Goal: Information Seeking & Learning: Learn about a topic

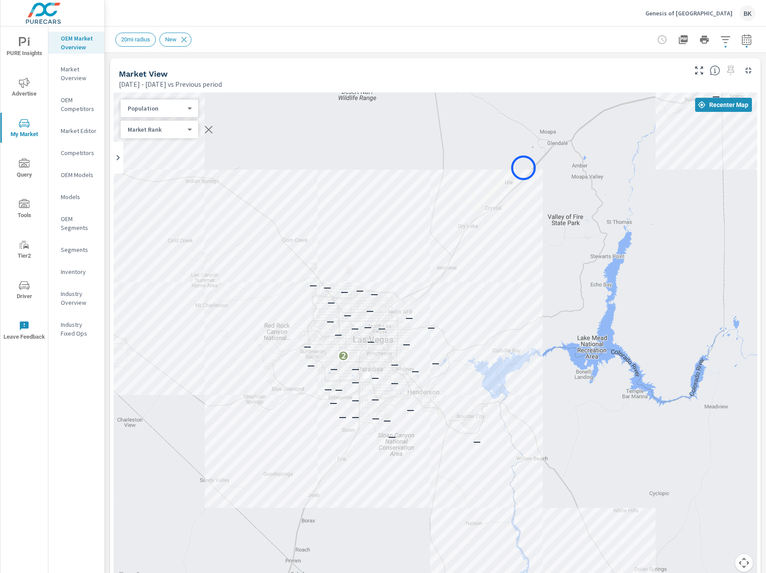
drag, startPoint x: 368, startPoint y: 273, endPoint x: 524, endPoint y: 168, distance: 187.9
click at [264, 156] on div "— — — — — — — — — — — — — — — — — — — — — — — 2 — — — — — — — — — — — — — — — —…" at bounding box center [436, 337] width 644 height 490
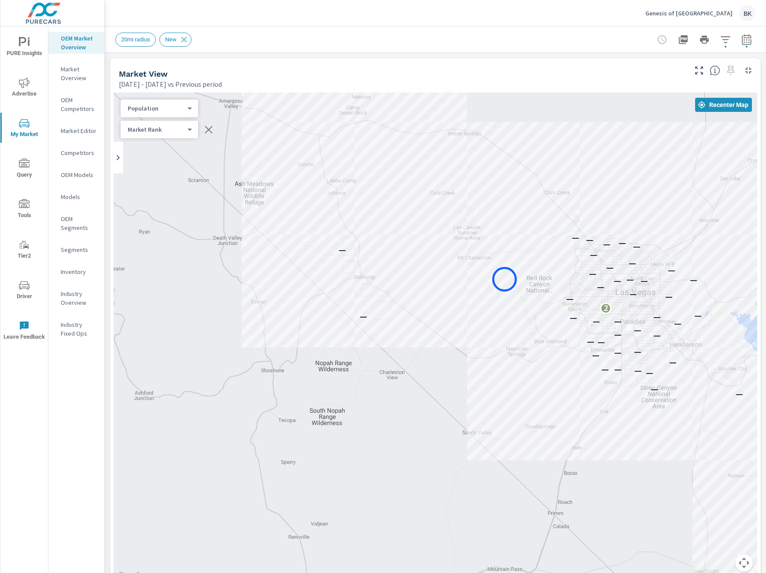
drag, startPoint x: 250, startPoint y: 323, endPoint x: 505, endPoint y: 279, distance: 258.2
click at [264, 156] on div "— — — — — — — — — — — — — — — — — — — — — — — 2 — — — — — — — — — — — — — — — —…" at bounding box center [436, 337] width 644 height 490
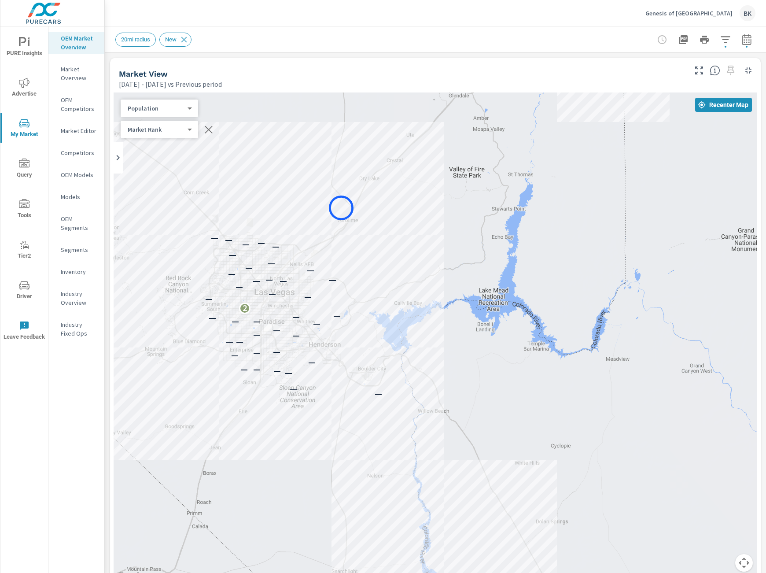
drag, startPoint x: 706, startPoint y: 208, endPoint x: 356, endPoint y: 205, distance: 349.6
click at [264, 156] on div "— — — — — — — — — — — — — — — — — — — — — — — 2 — — — — — — — — — — — — — — — —…" at bounding box center [436, 337] width 644 height 490
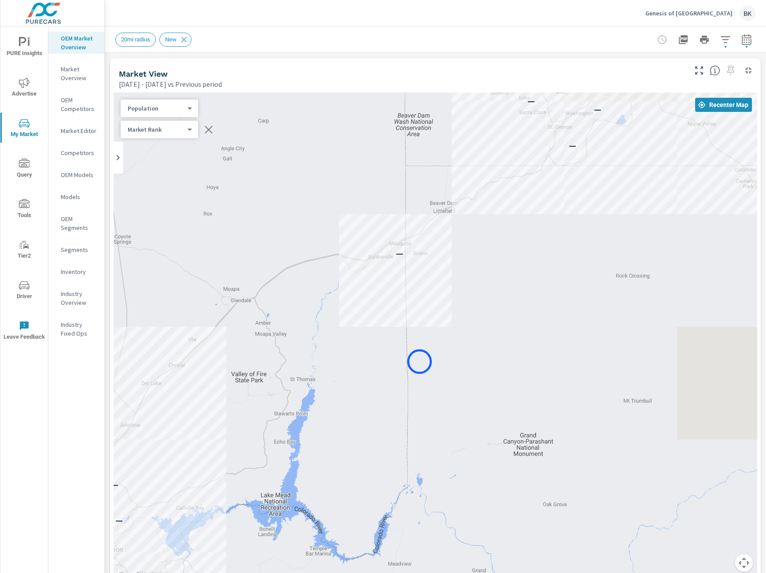
drag, startPoint x: 573, startPoint y: 217, endPoint x: 420, endPoint y: 361, distance: 211.2
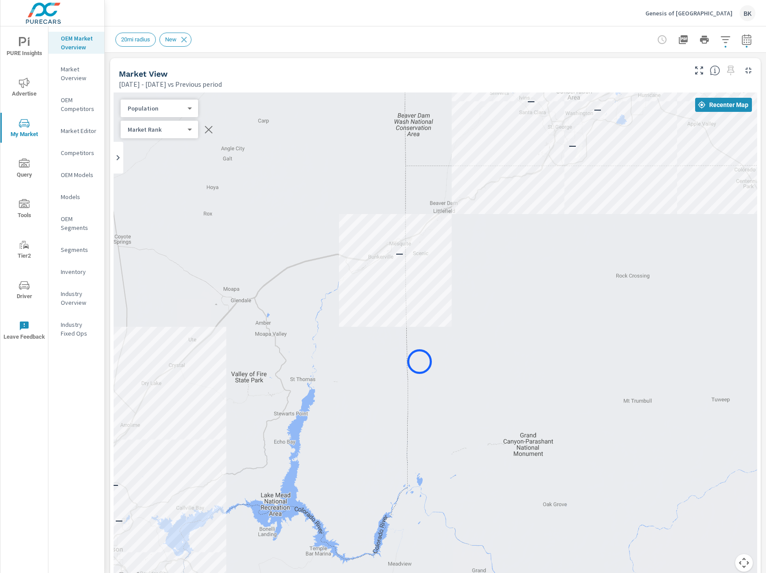
click at [264, 156] on div "— — — — — — — — — — — — — — — — — — — — — — — 2 — — — — — — — — — — — — — — — —…" at bounding box center [436, 337] width 644 height 490
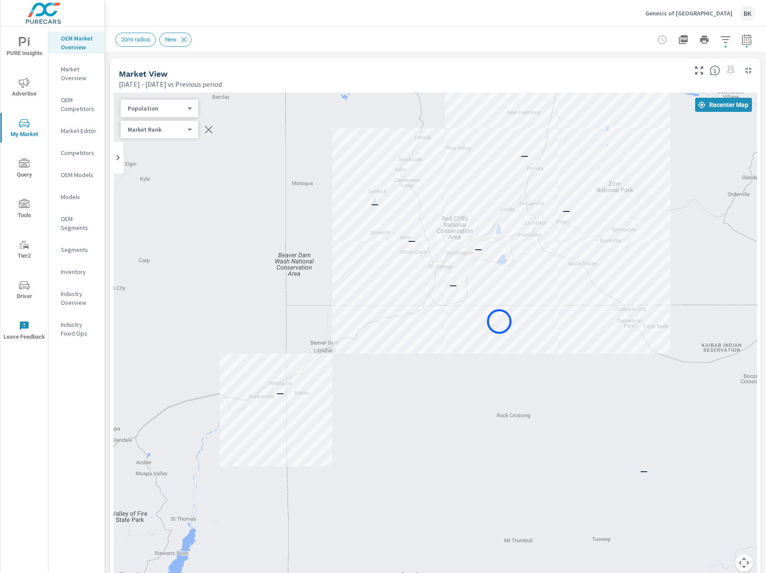
drag, startPoint x: 620, startPoint y: 181, endPoint x: 499, endPoint y: 321, distance: 184.9
click at [264, 156] on div "— — — — — — — — — — — — — — — — — — — — — — 2 — — — — — — — — — — — — — — — — —…" at bounding box center [436, 337] width 644 height 490
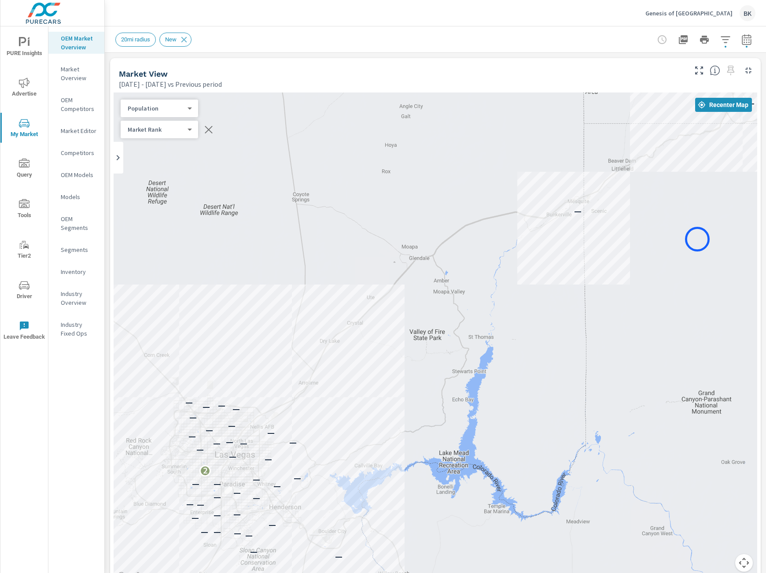
drag, startPoint x: 409, startPoint y: 415, endPoint x: 745, endPoint y: 185, distance: 406.7
click at [264, 156] on div "— — — — — — — — — — — — — — — — — — — — 2 — — — — — — — — — — — — — — — — — — —…" at bounding box center [436, 337] width 644 height 490
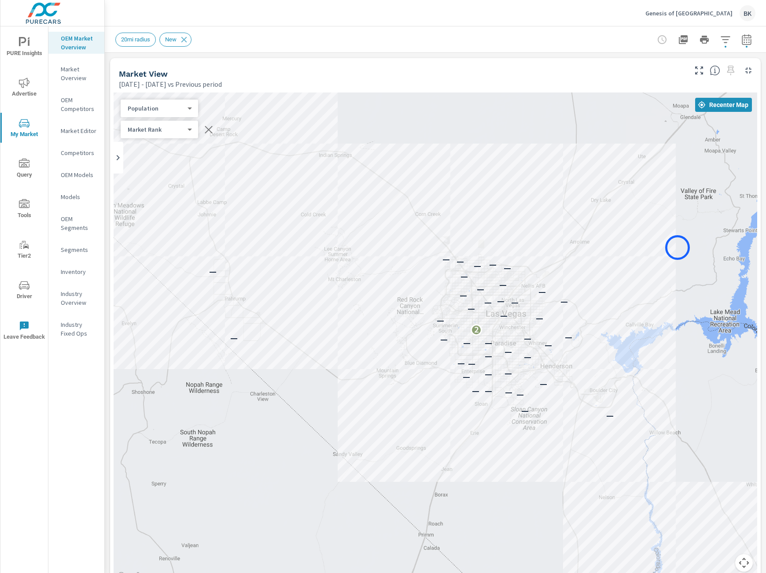
drag, startPoint x: 460, startPoint y: 321, endPoint x: 678, endPoint y: 247, distance: 229.9
click at [264, 156] on div "— — — — — — — — — — — — — — — — — — — — — — — 2 — — — — — — — — — — — — — — — —…" at bounding box center [436, 337] width 644 height 490
click at [165, 128] on body "PURE Insights Advertise My Market Query Tools Tier2 Driver Leave Feedback OEM M…" at bounding box center [383, 291] width 766 height 583
click at [243, 108] on div at bounding box center [383, 286] width 766 height 573
click at [169, 110] on body "PURE Insights Advertise My Market Query Tools Tier2 Driver Leave Feedback OEM M…" at bounding box center [383, 291] width 766 height 583
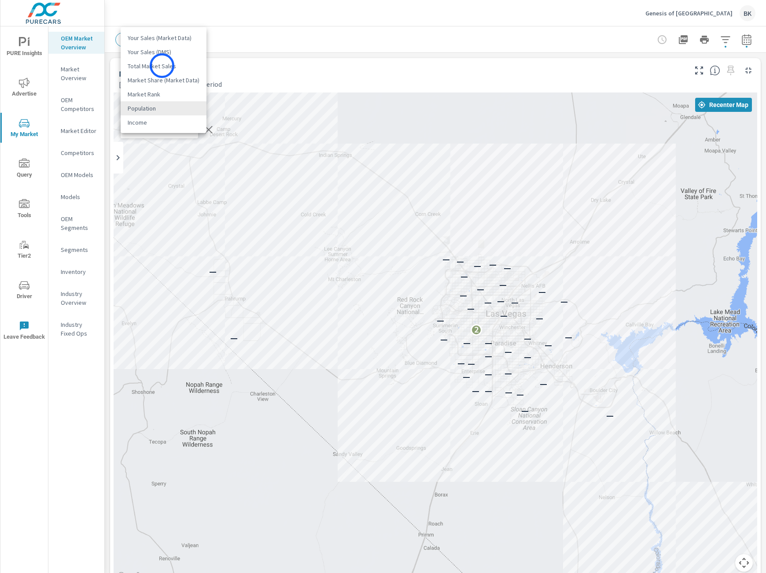
click at [162, 66] on li "Total Market Sales" at bounding box center [164, 66] width 86 height 14
click at [153, 108] on body "PURE Insights Advertise My Market Query Tools Tier2 Driver Leave Feedback OEM M…" at bounding box center [383, 291] width 766 height 583
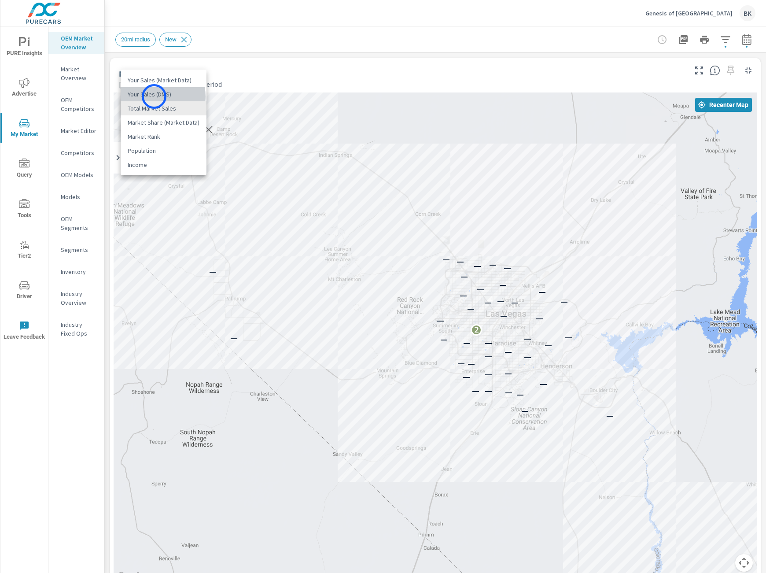
click at [154, 96] on li "Your Sales (DMS)" at bounding box center [164, 94] width 86 height 14
click at [164, 103] on div "Your Sales (DMS) 1 ​" at bounding box center [159, 109] width 77 height 18
click at [166, 107] on body "PURE Insights Advertise My Market Query Tools Tier2 Driver Leave Feedback OEM M…" at bounding box center [383, 291] width 766 height 583
click at [163, 98] on li "Your Sales (Market Data)" at bounding box center [164, 94] width 86 height 14
click at [171, 110] on body "PURE Insights Advertise My Market Query Tools Tier2 Driver Leave Feedback OEM M…" at bounding box center [383, 291] width 766 height 583
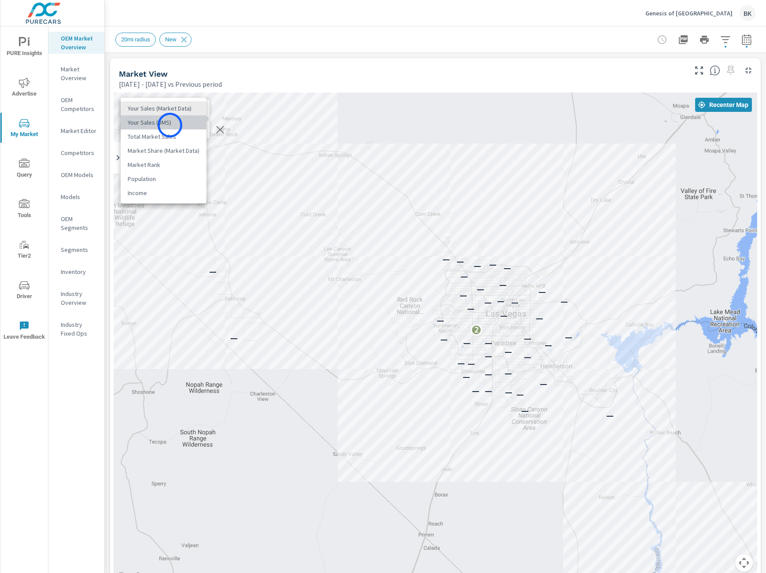
click at [170, 125] on li "Your Sales (DMS)" at bounding box center [164, 122] width 86 height 14
click at [172, 111] on body "PURE Insights Advertise My Market Query Tools Tier2 Driver Leave Feedback OEM M…" at bounding box center [383, 291] width 766 height 583
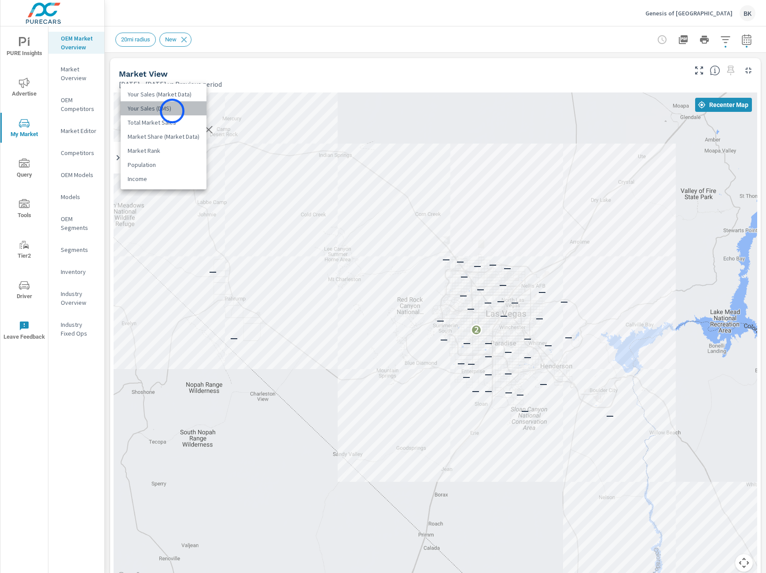
click at [172, 111] on li "Your Sales (DMS)" at bounding box center [164, 108] width 86 height 14
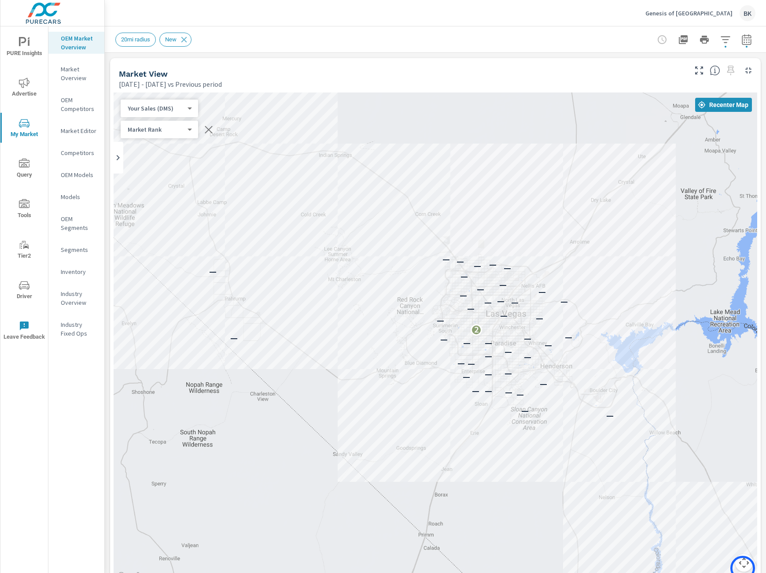
click at [264, 156] on button "Map camera controls" at bounding box center [744, 563] width 18 height 18
click at [264, 156] on button "Zoom out" at bounding box center [722, 563] width 18 height 18
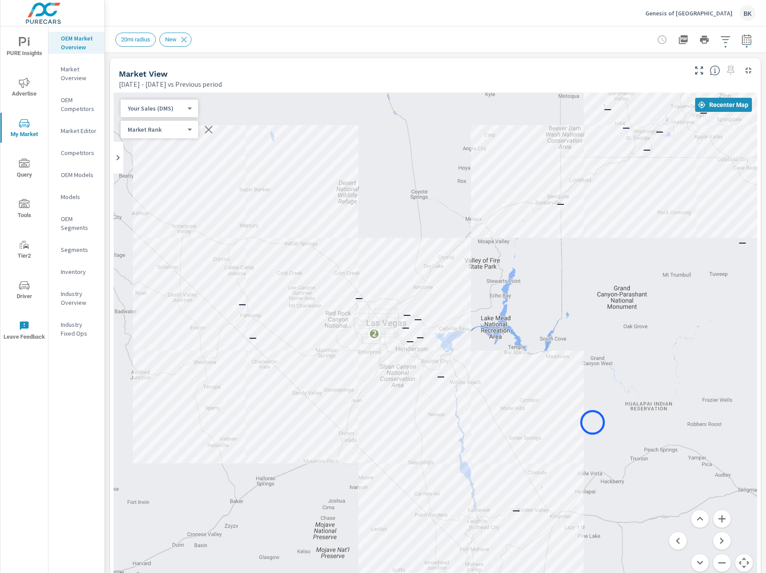
drag, startPoint x: 677, startPoint y: 425, endPoint x: 593, endPoint y: 422, distance: 84.6
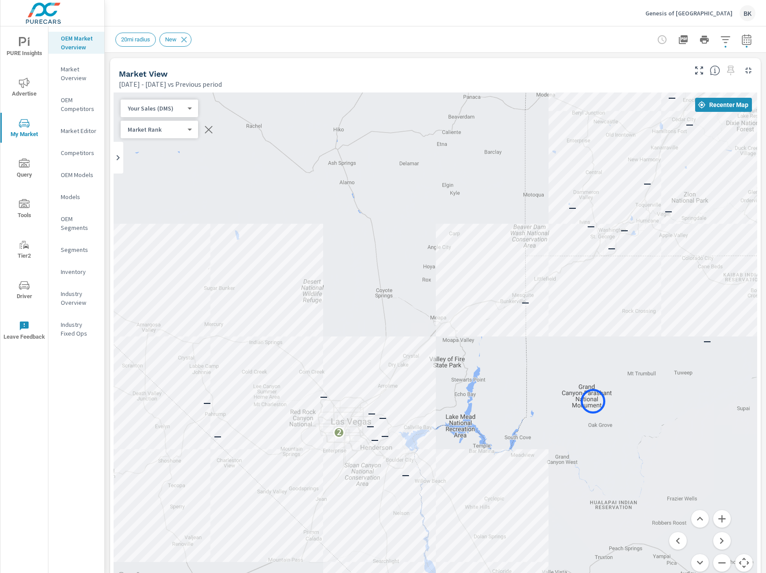
drag, startPoint x: 628, startPoint y: 299, endPoint x: 593, endPoint y: 401, distance: 108.1
click at [264, 156] on div "— — — — — — — — — — — 2 — — — — — — — — — — — — — — — —" at bounding box center [436, 337] width 644 height 490
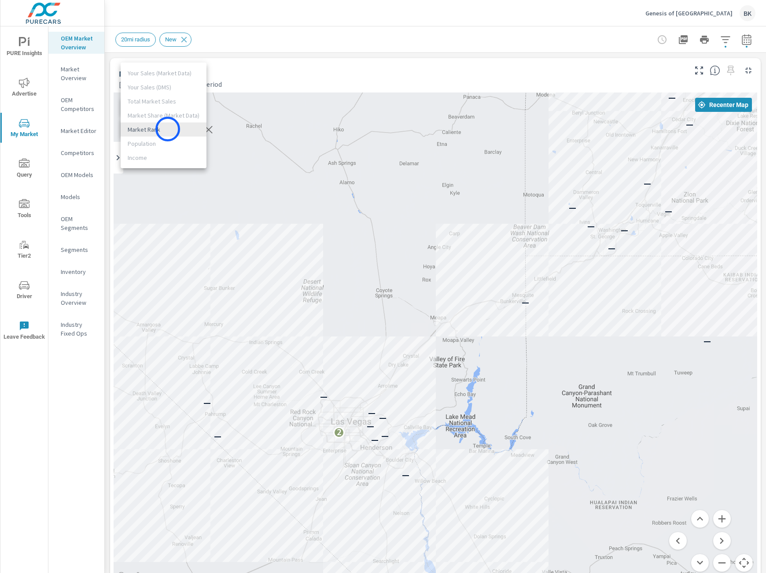
click at [168, 129] on body "PURE Insights Advertise My Market Query Tools Tier2 Driver Leave Feedback OEM M…" at bounding box center [383, 291] width 766 height 583
click at [151, 143] on ul "Your Sales (Market Data) Your Sales (DMS) Total Market Sales Market Share (Mark…" at bounding box center [164, 116] width 86 height 106
click at [264, 64] on div at bounding box center [383, 286] width 766 height 573
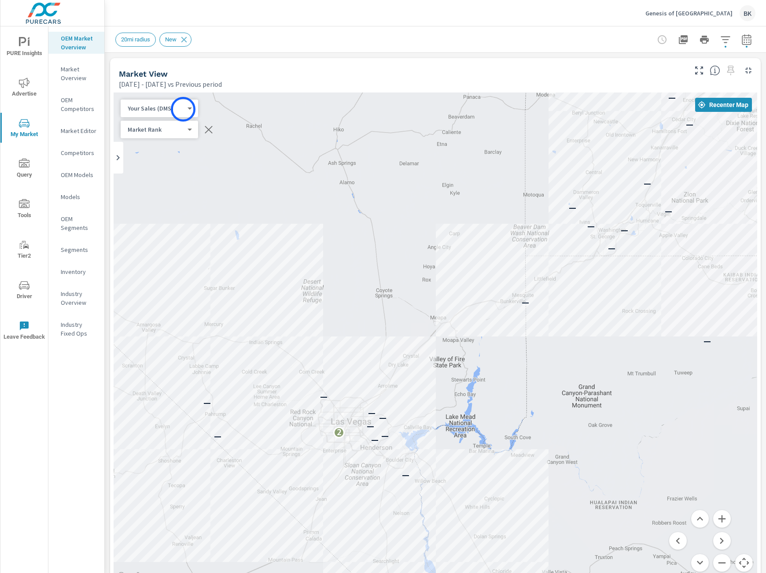
click at [183, 109] on body "PURE Insights Advertise My Market Query Tools Tier2 Driver Leave Feedback OEM M…" at bounding box center [383, 291] width 766 height 583
click at [159, 156] on li "Population" at bounding box center [164, 165] width 86 height 14
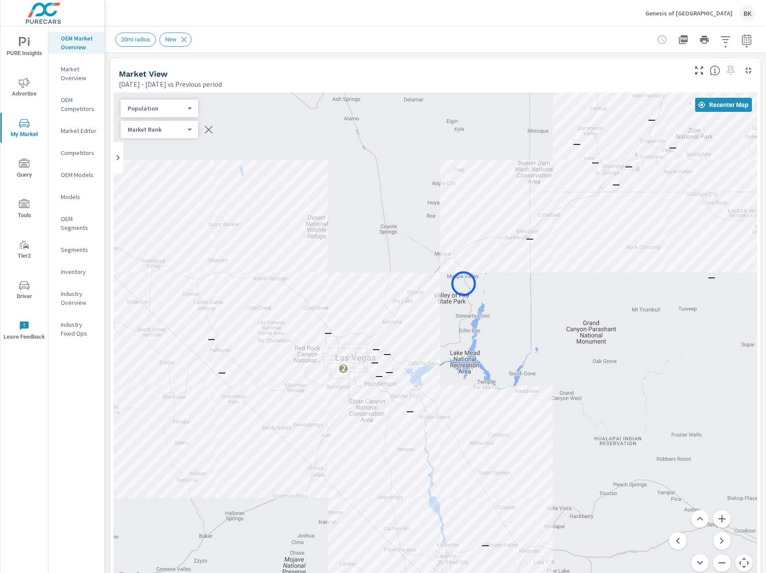
drag, startPoint x: 459, startPoint y: 349, endPoint x: 464, endPoint y: 284, distance: 65.3
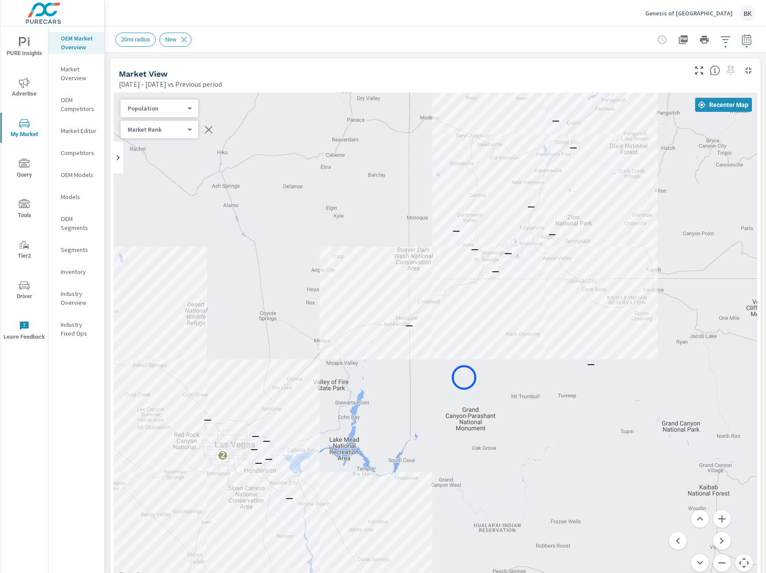
drag, startPoint x: 586, startPoint y: 290, endPoint x: 464, endPoint y: 377, distance: 150.5
click at [264, 156] on div "— — — — — — — — — — 2 — — — — — — — — — — — — — — — —" at bounding box center [436, 337] width 644 height 490
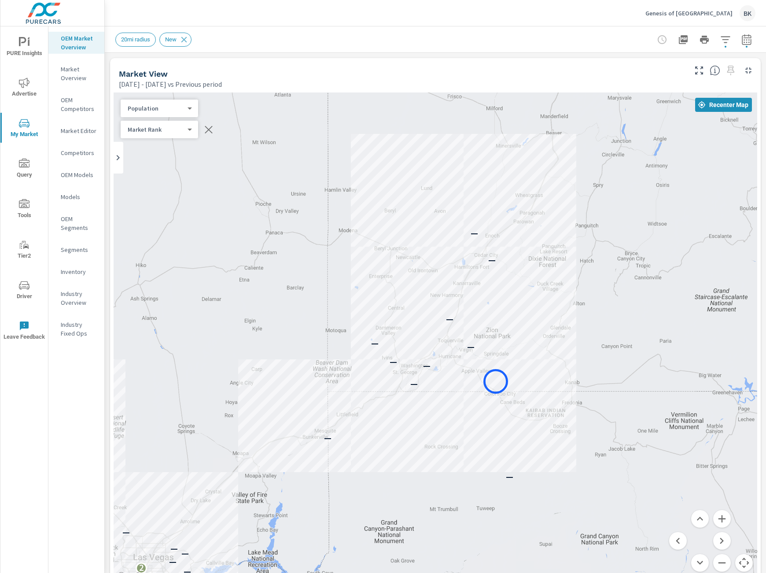
drag, startPoint x: 577, startPoint y: 268, endPoint x: 496, endPoint y: 381, distance: 139.8
click at [264, 156] on div "— — — — — 2 — — — — — — — — — — — — — — —" at bounding box center [436, 337] width 644 height 490
click at [264, 156] on button "Zoom out" at bounding box center [722, 563] width 18 height 18
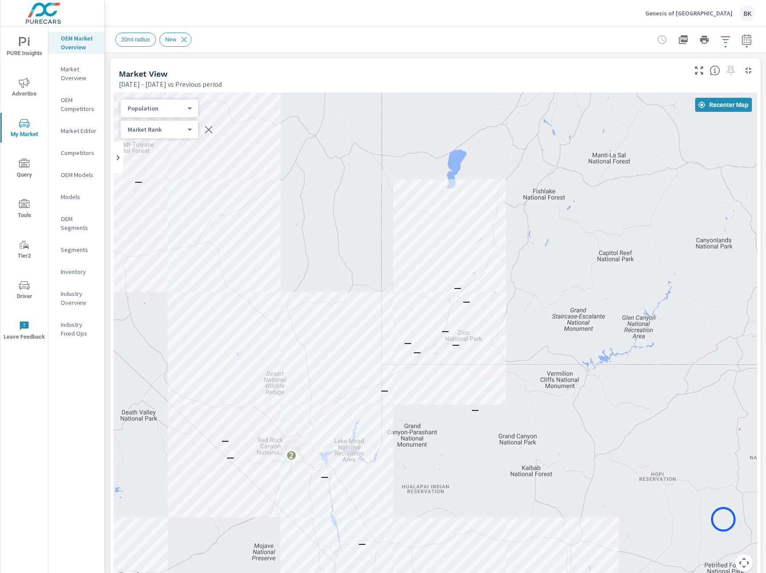
click at [264, 156] on button "Map camera controls" at bounding box center [744, 563] width 18 height 18
click at [264, 156] on button "Zoom in" at bounding box center [722, 519] width 18 height 18
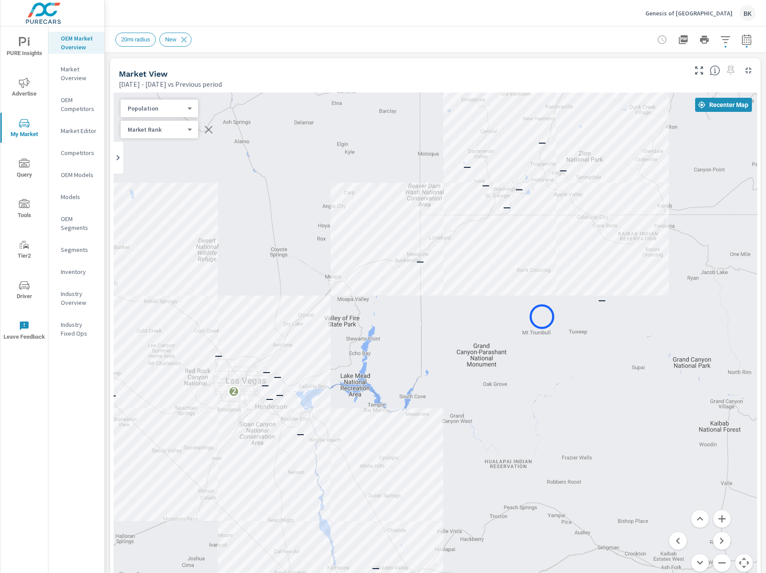
drag, startPoint x: 449, startPoint y: 494, endPoint x: 542, endPoint y: 317, distance: 200.7
click at [167, 133] on body "PURE Insights Advertise My Market Query Tools Tier2 Driver Leave Feedback OEM M…" at bounding box center [383, 291] width 766 height 583
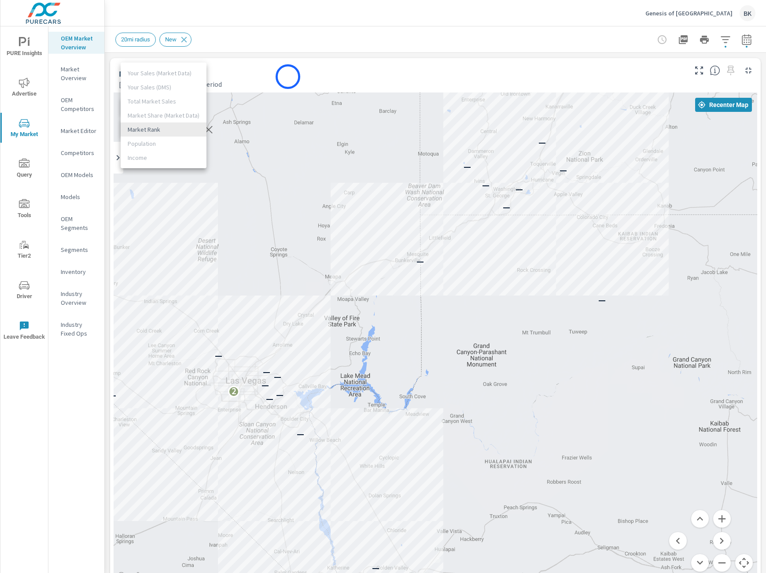
click at [264, 77] on div at bounding box center [383, 286] width 766 height 573
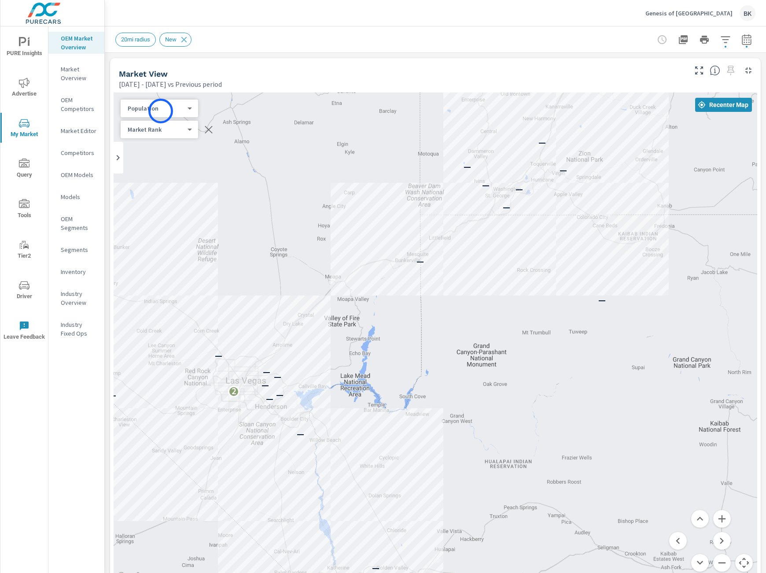
click at [161, 111] on body "PURE Insights Advertise My Market Query Tools Tier2 Driver Leave Feedback OEM M…" at bounding box center [383, 291] width 766 height 583
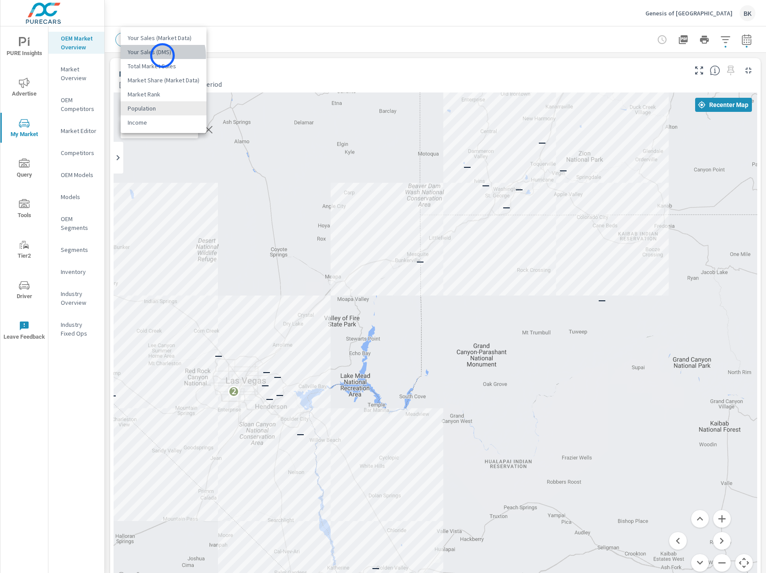
click at [162, 55] on li "Your Sales (DMS)" at bounding box center [164, 52] width 86 height 14
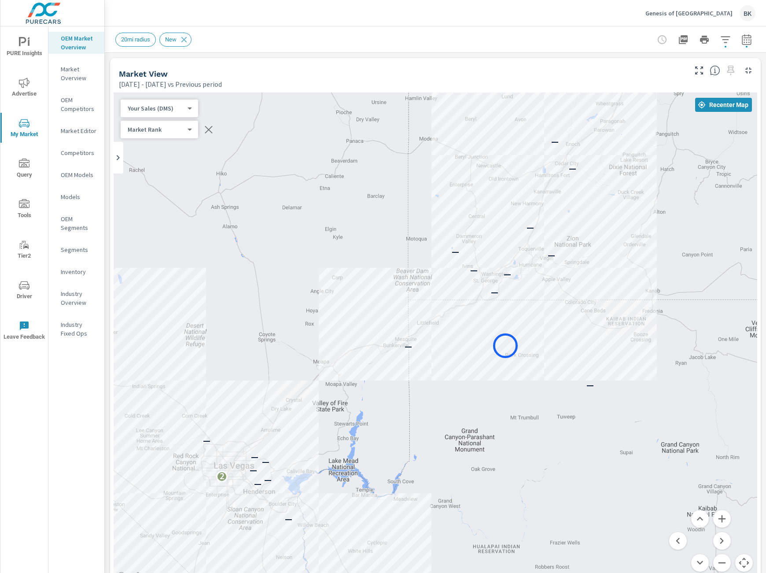
drag, startPoint x: 516, startPoint y: 278, endPoint x: 505, endPoint y: 346, distance: 68.2
click at [264, 156] on div "— — — — — — — — — — 2 — — — — — — — — — — — — — — — —" at bounding box center [436, 337] width 644 height 490
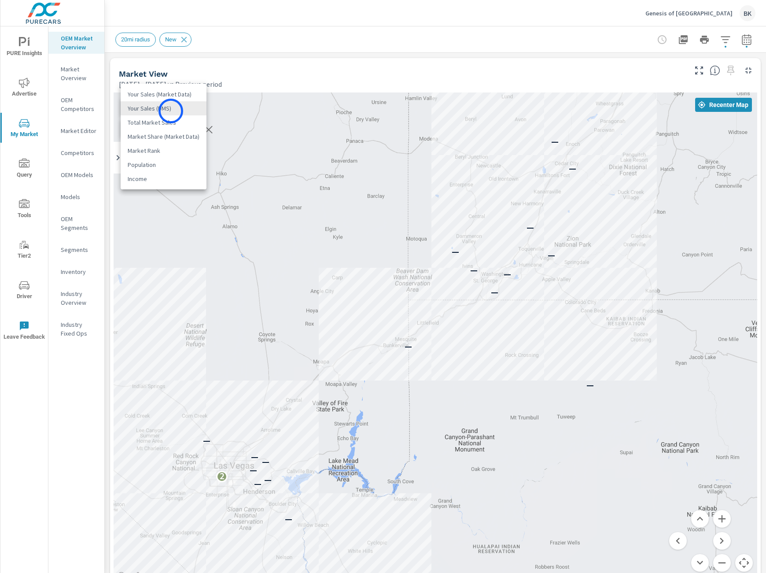
click at [171, 111] on body "PURE Insights Advertise My Market Query Tools Tier2 Driver Leave Feedback OEM M…" at bounding box center [383, 291] width 766 height 583
click at [151, 156] on li "Income" at bounding box center [164, 179] width 86 height 14
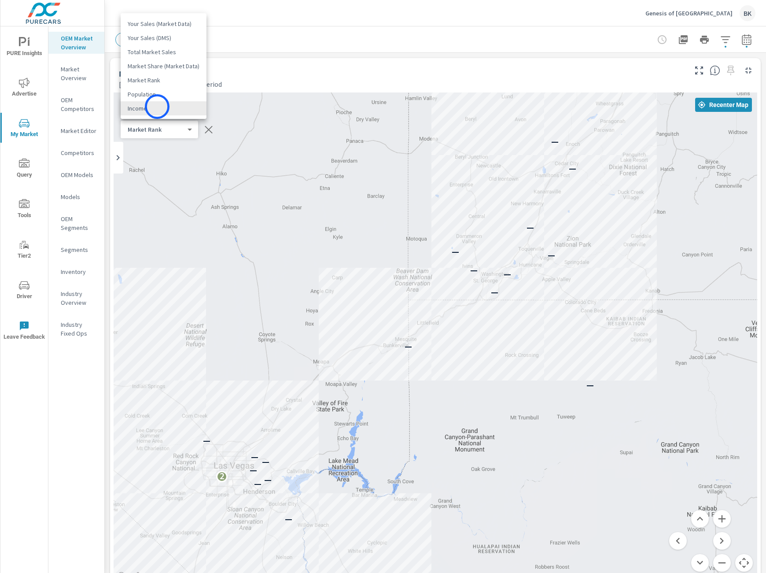
click at [157, 107] on body "PURE Insights Advertise My Market Query Tools Tier2 Driver Leave Feedback OEM M…" at bounding box center [383, 291] width 766 height 583
click at [153, 41] on li "Your Sales (DMS)" at bounding box center [164, 38] width 86 height 14
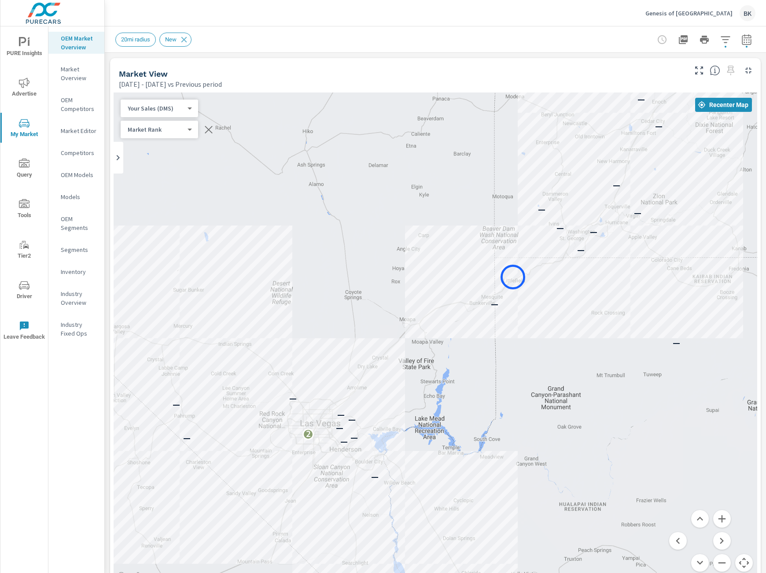
drag, startPoint x: 426, startPoint y: 321, endPoint x: 513, endPoint y: 277, distance: 97.5
click at [264, 156] on div "— — — — — — — — — — — 2 — — — — — — — — — — — — — — — —" at bounding box center [436, 337] width 644 height 490
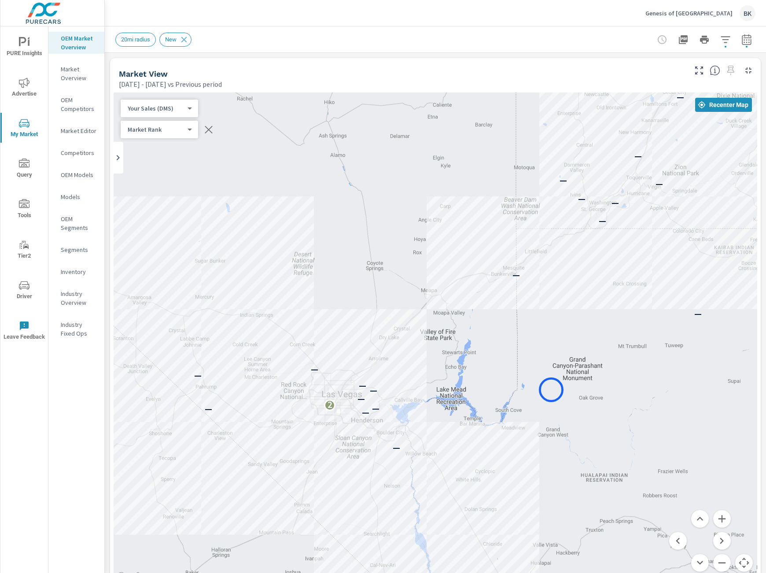
drag, startPoint x: 529, startPoint y: 420, endPoint x: 551, endPoint y: 390, distance: 37.2
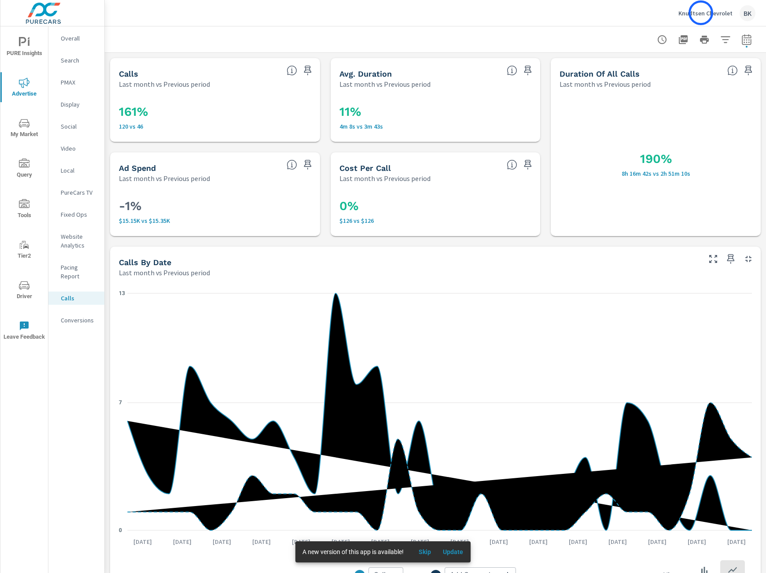
click at [701, 13] on p "Knudtsen Chevrolet" at bounding box center [706, 13] width 54 height 8
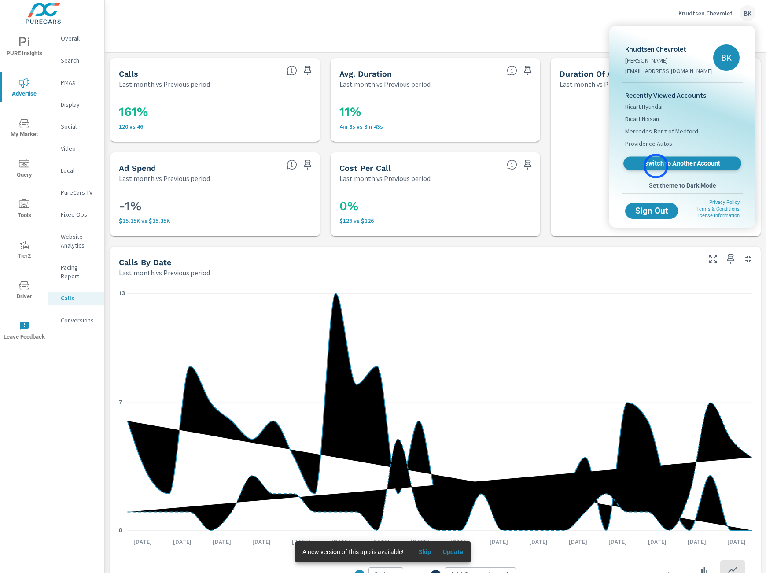
click at [656, 166] on span "Switch to Another Account" at bounding box center [682, 163] width 108 height 8
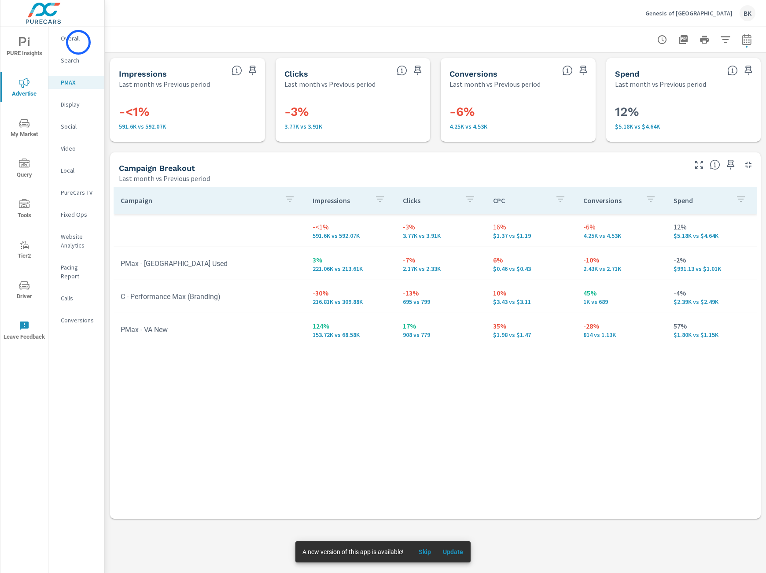
click at [78, 42] on p "Overall" at bounding box center [79, 38] width 37 height 9
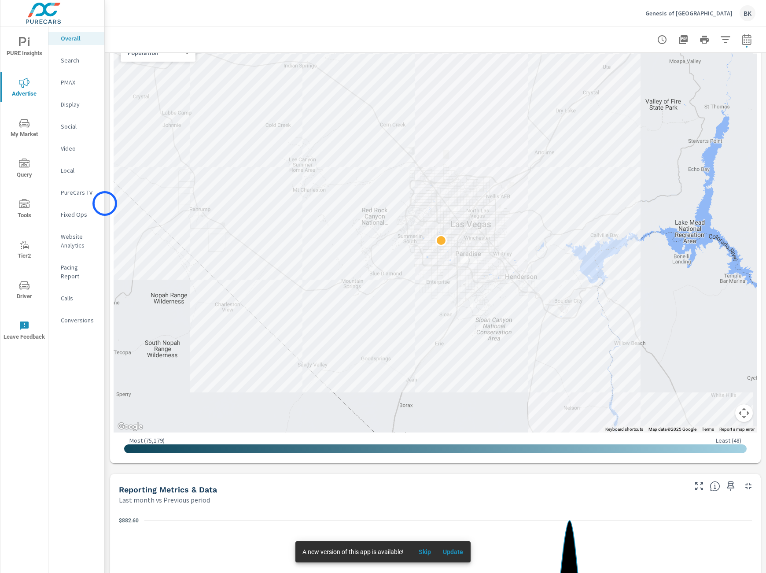
scroll to position [366, 0]
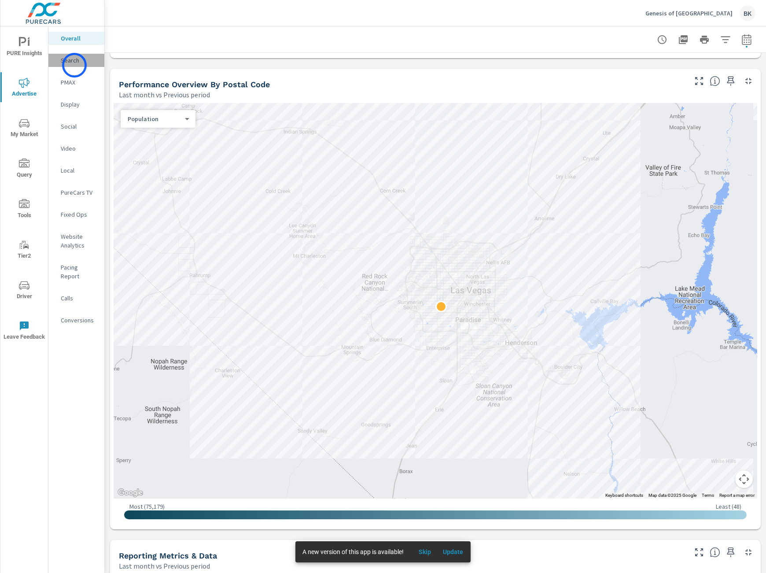
click at [74, 65] on div "Search" at bounding box center [76, 60] width 56 height 13
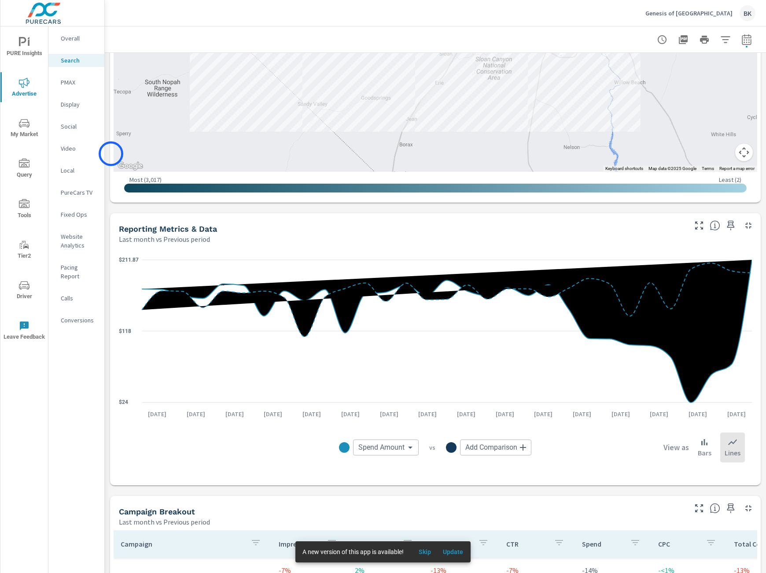
scroll to position [410, 0]
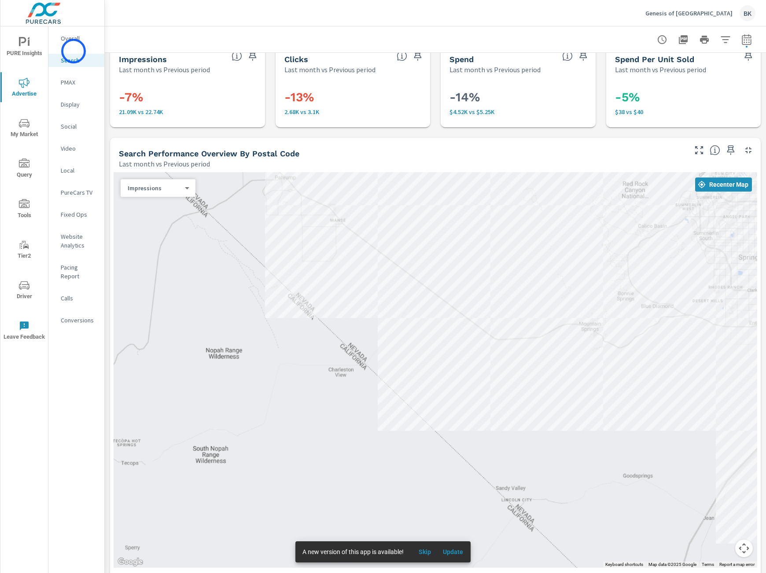
scroll to position [13, 0]
click at [71, 42] on p "Overall" at bounding box center [79, 38] width 37 height 9
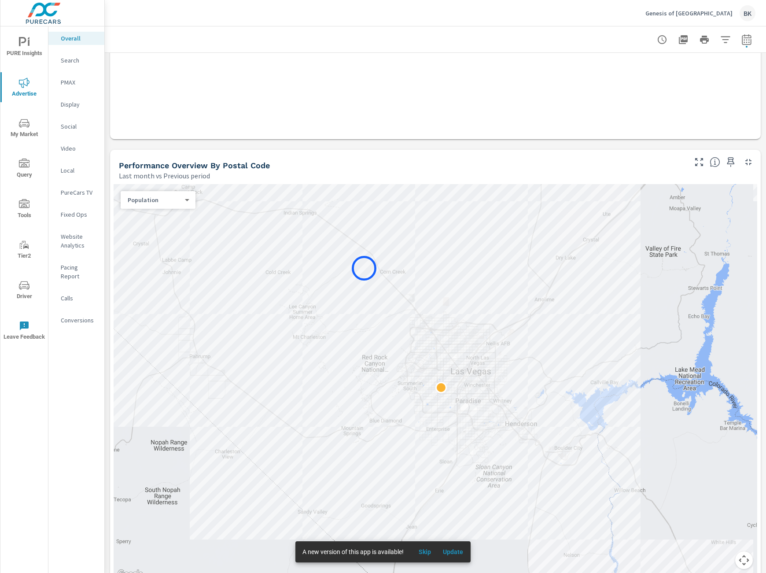
scroll to position [301, 0]
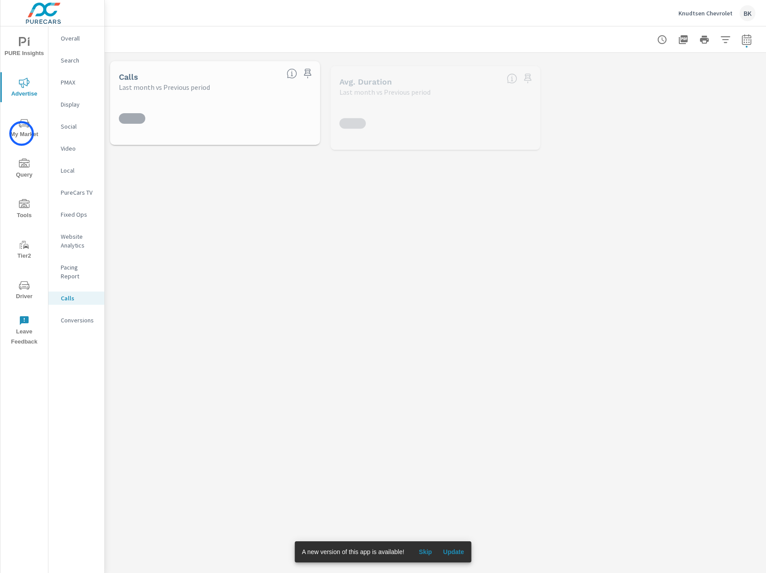
click at [22, 133] on span "My Market" at bounding box center [24, 129] width 42 height 22
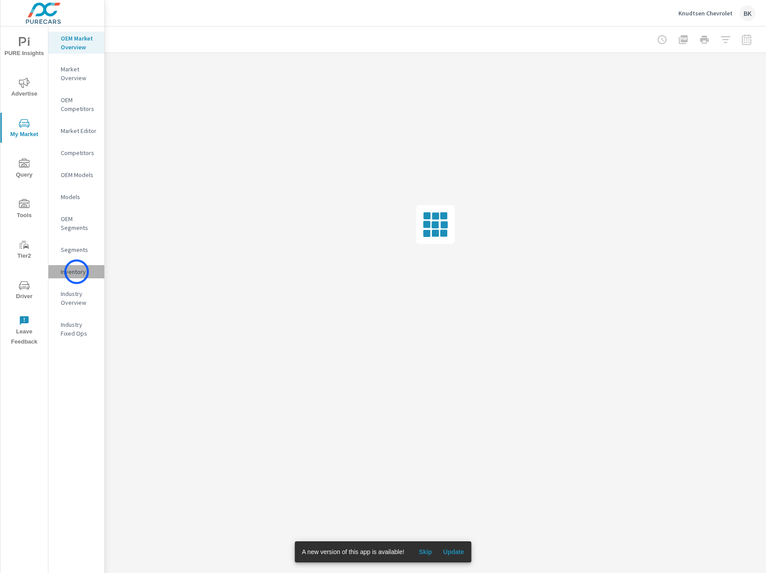
click at [77, 272] on p "Inventory" at bounding box center [79, 271] width 37 height 9
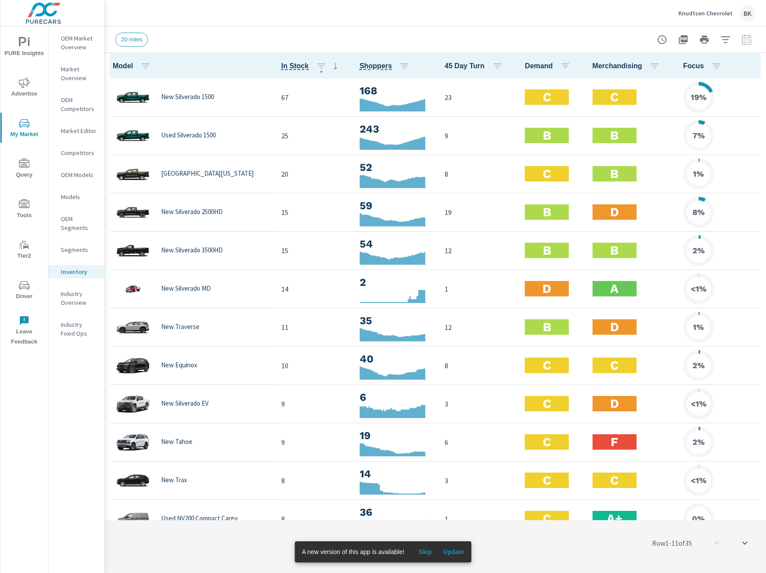
scroll to position [0, 0]
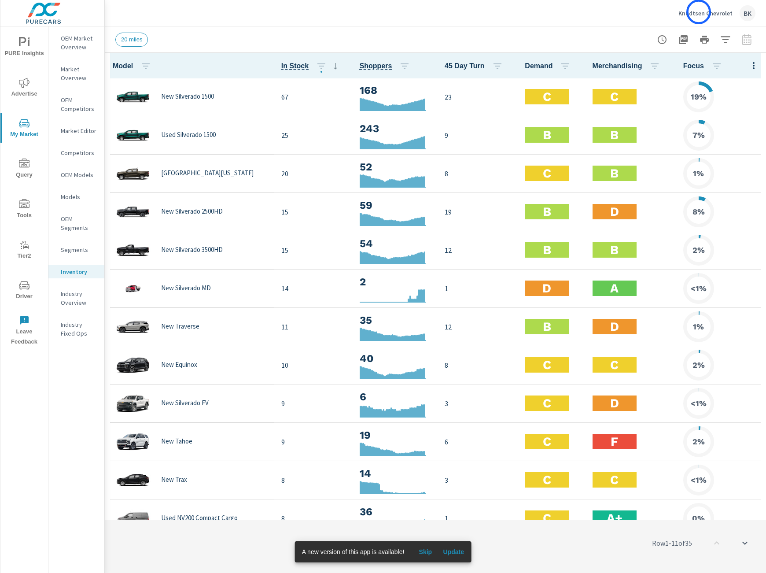
click at [699, 12] on p "Knudtsen Chevrolet" at bounding box center [706, 13] width 54 height 8
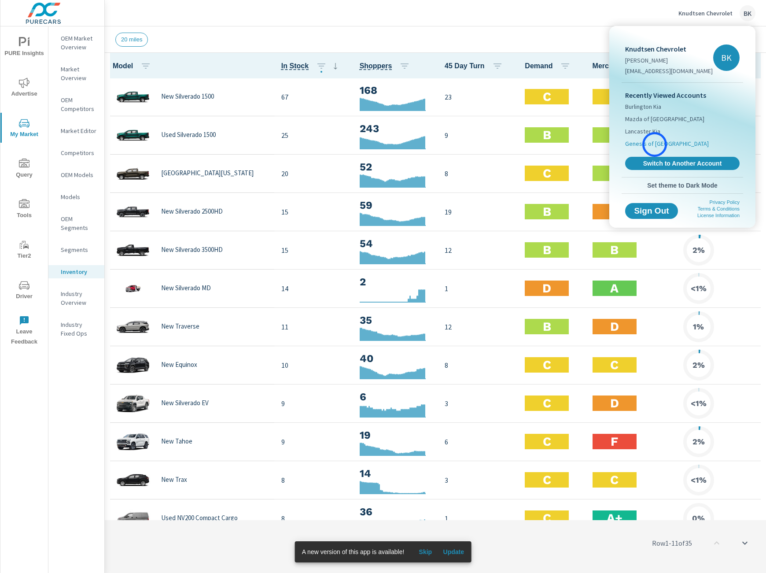
click at [655, 144] on span "Genesis of [GEOGRAPHIC_DATA]" at bounding box center [667, 143] width 84 height 9
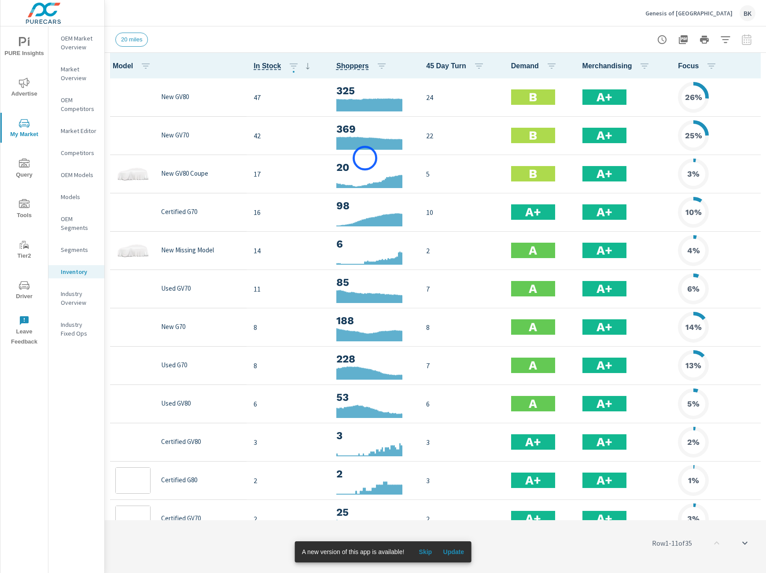
scroll to position [0, 0]
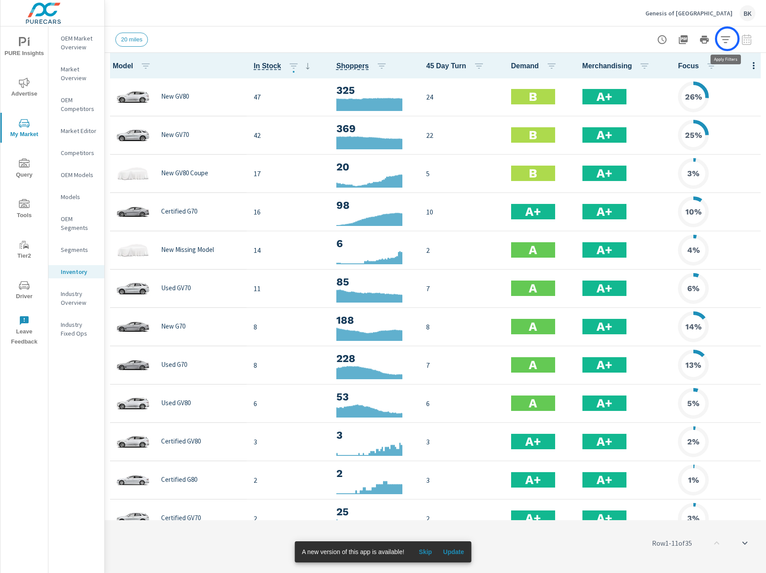
click at [727, 39] on icon "button" at bounding box center [725, 39] width 9 height 7
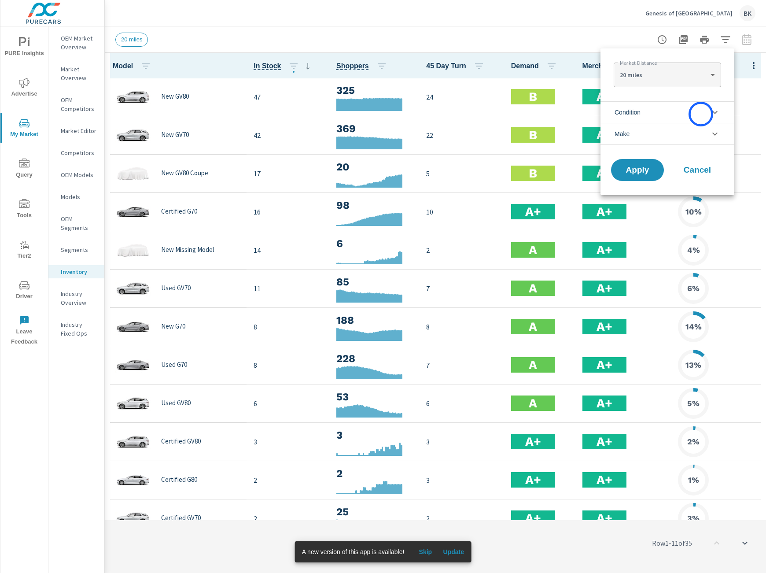
click at [701, 114] on li "Condition" at bounding box center [668, 112] width 134 height 22
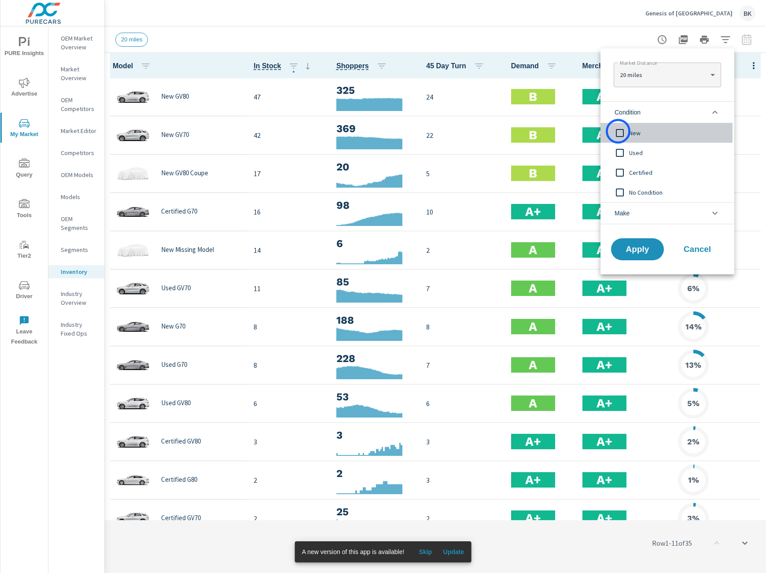
click at [618, 131] on input "filter options" at bounding box center [620, 133] width 18 height 18
click at [639, 260] on div "Apply Cancel" at bounding box center [668, 251] width 134 height 47
click at [640, 250] on span "Apply" at bounding box center [638, 249] width 36 height 8
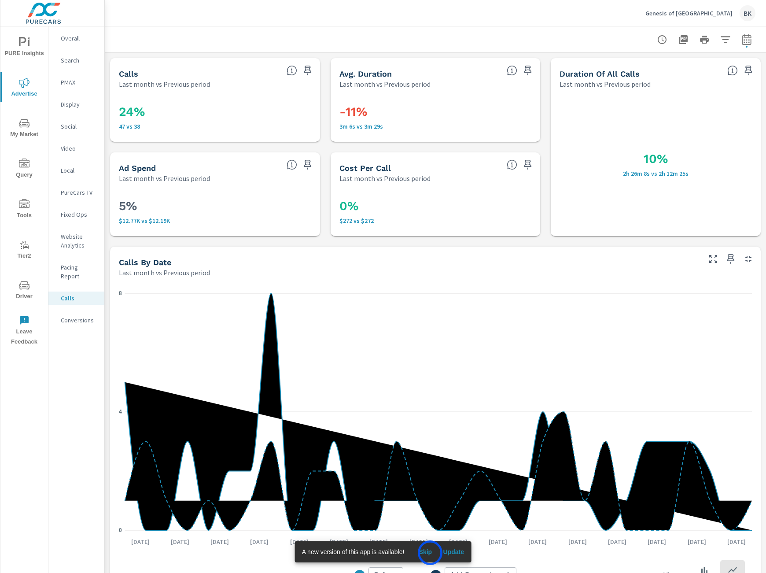
click at [430, 553] on span "Skip" at bounding box center [425, 552] width 21 height 8
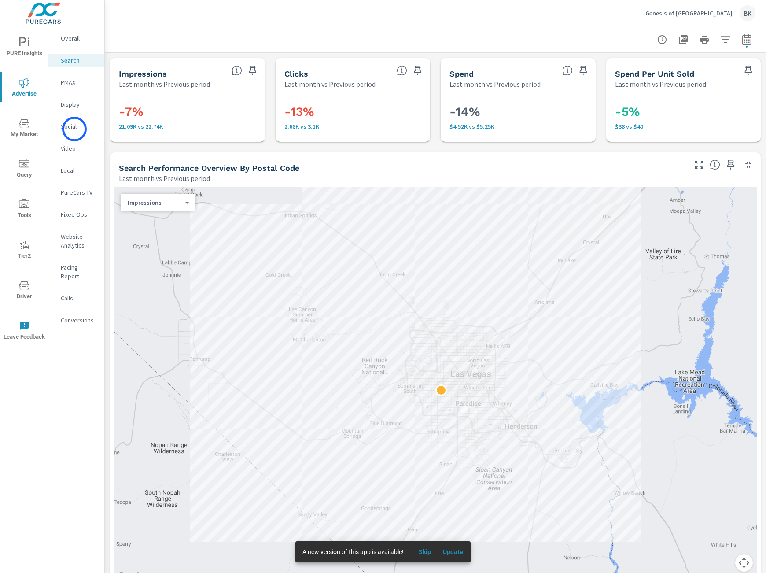
click at [74, 129] on p "Social" at bounding box center [79, 126] width 37 height 9
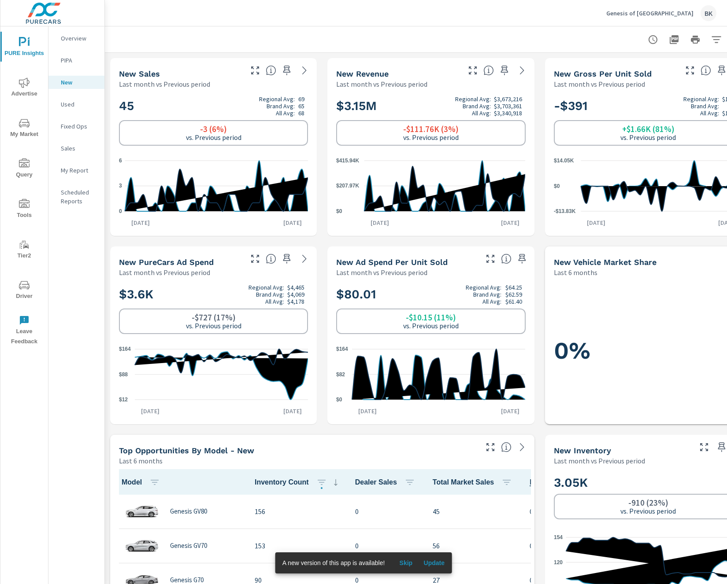
scroll to position [8, 0]
